Goal: Task Accomplishment & Management: Use online tool/utility

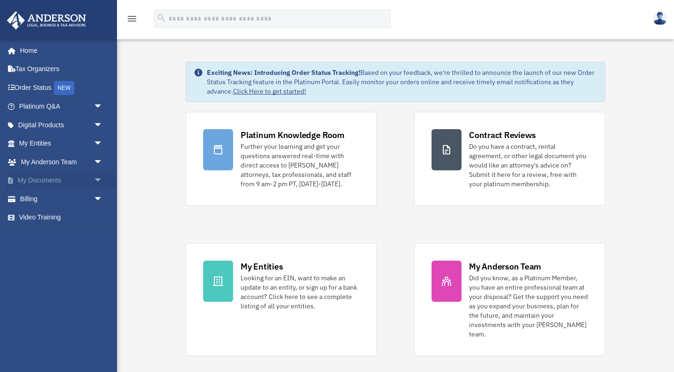
click at [67, 180] on link "My Documents arrow_drop_down" at bounding box center [62, 180] width 110 height 19
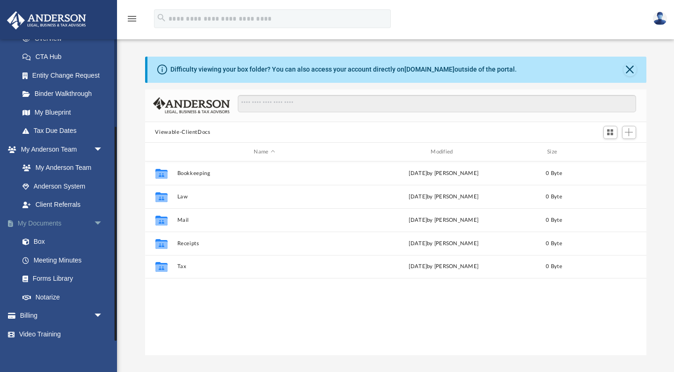
scroll to position [0, 0]
click at [37, 235] on link "Box" at bounding box center [65, 242] width 104 height 19
click at [630, 131] on span "Add" at bounding box center [629, 132] width 8 height 8
click at [615, 151] on li "Upload" at bounding box center [616, 151] width 30 height 10
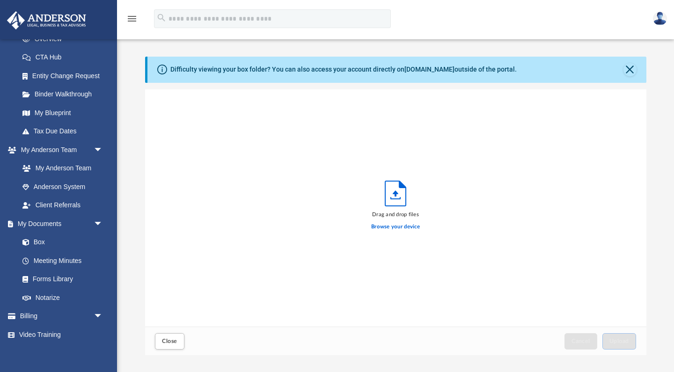
scroll to position [237, 501]
click at [393, 225] on label "Browse your device" at bounding box center [395, 227] width 49 height 8
click at [0, 0] on input "Browse your device" at bounding box center [0, 0] width 0 height 0
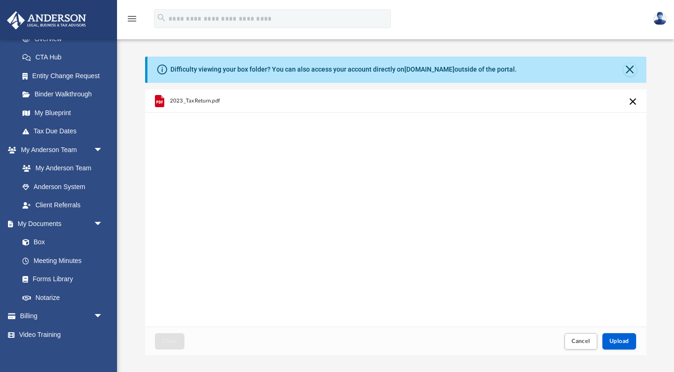
scroll to position [47, 0]
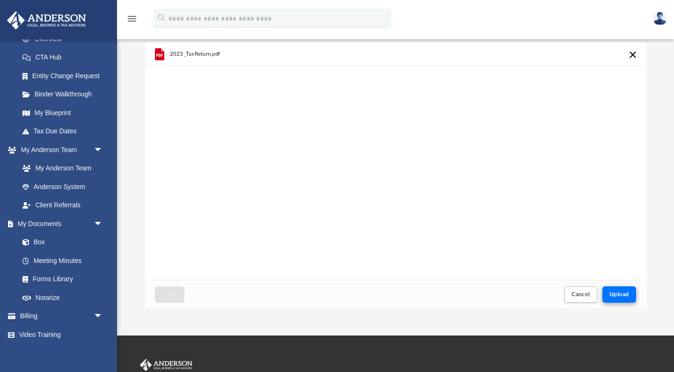
click at [624, 294] on span "Upload" at bounding box center [619, 295] width 20 height 6
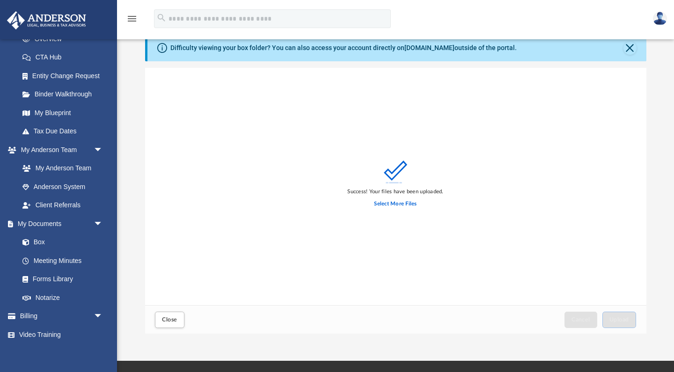
scroll to position [25, 0]
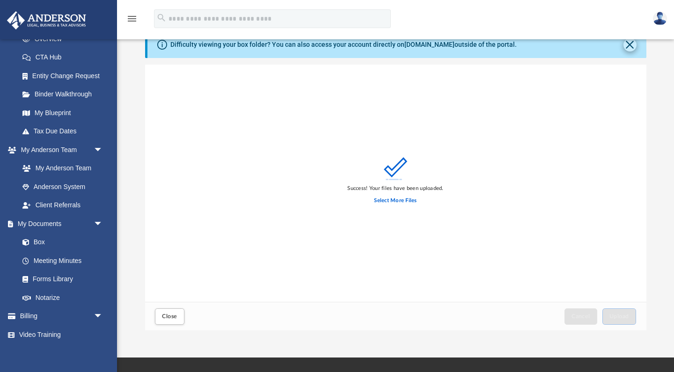
click at [628, 43] on button "Close" at bounding box center [630, 44] width 13 height 13
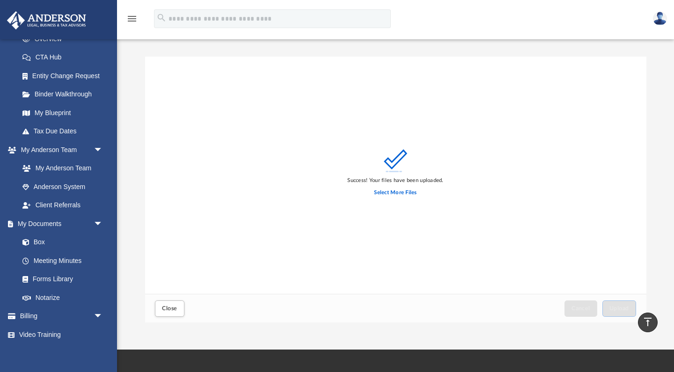
scroll to position [0, 0]
click at [40, 234] on link "Box" at bounding box center [65, 242] width 104 height 19
click at [391, 194] on label "Select More Files" at bounding box center [395, 193] width 43 height 8
click at [0, 0] on input "Select More Files" at bounding box center [0, 0] width 0 height 0
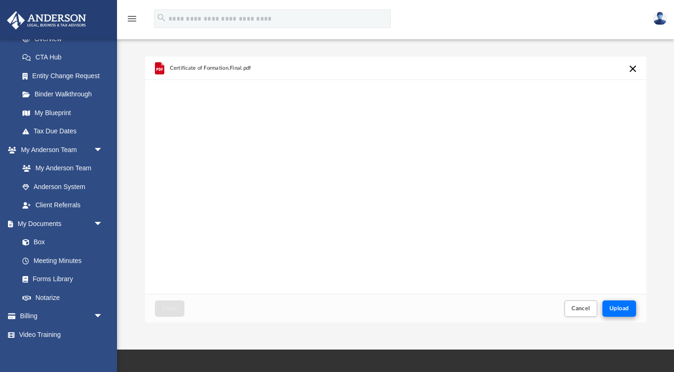
click at [625, 309] on span "Upload" at bounding box center [619, 309] width 20 height 6
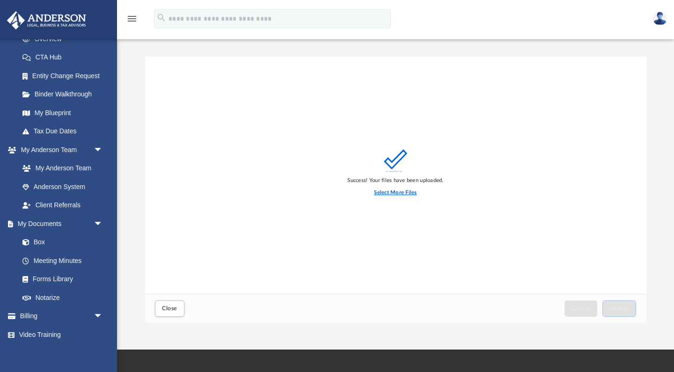
click at [385, 193] on label "Select More Files" at bounding box center [395, 193] width 43 height 8
click at [0, 0] on input "Select More Files" at bounding box center [0, 0] width 0 height 0
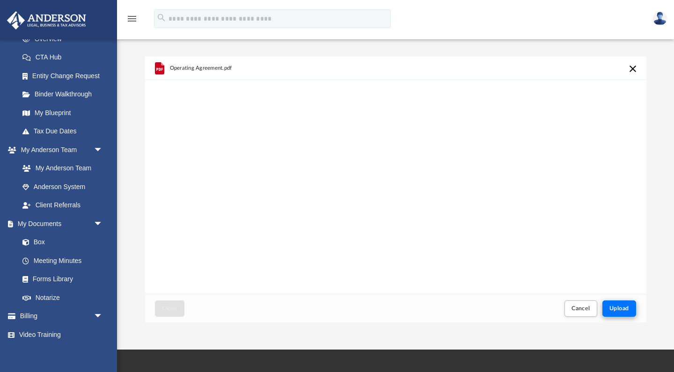
click at [609, 305] on button "Upload" at bounding box center [619, 309] width 34 height 16
